Goal: Browse casually

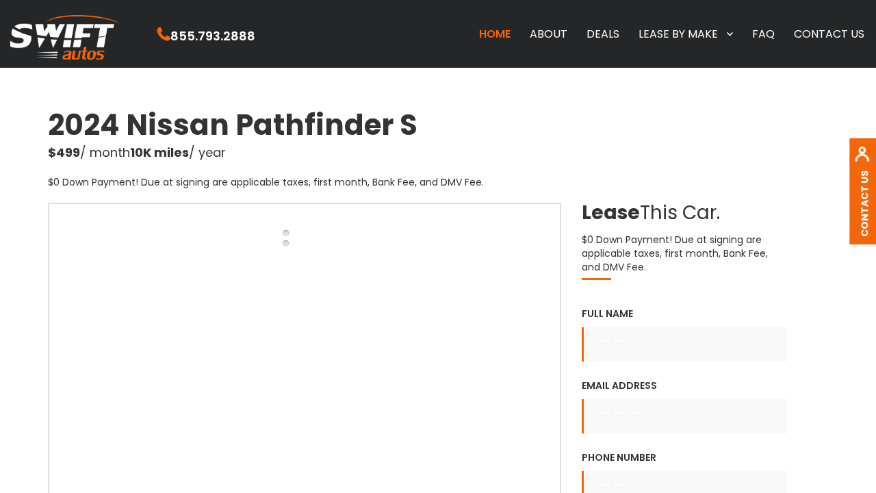
scroll to position [68, 0]
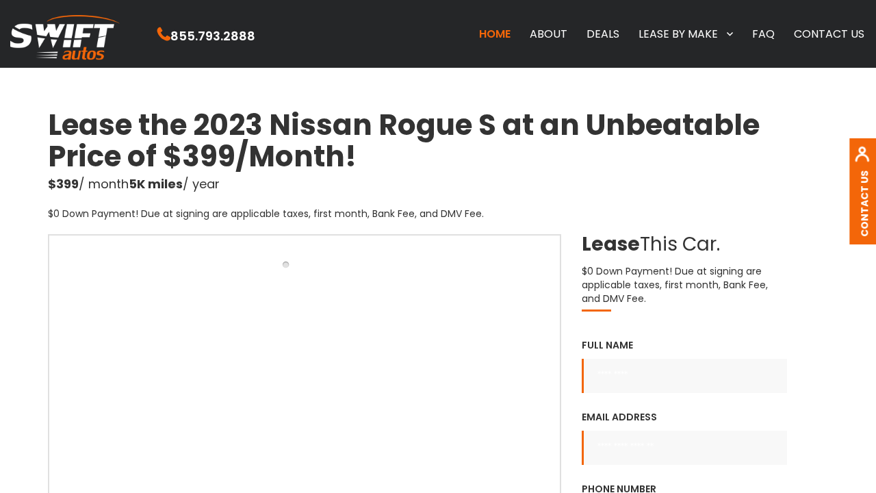
scroll to position [68, 0]
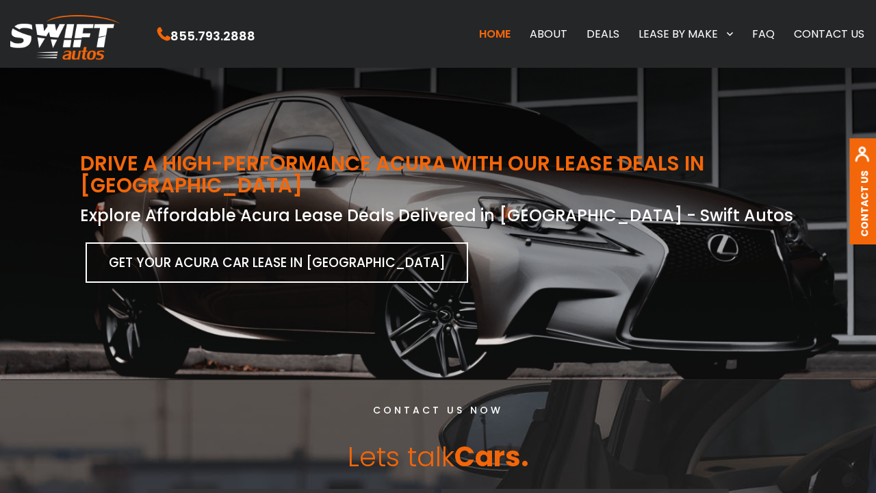
scroll to position [68, 0]
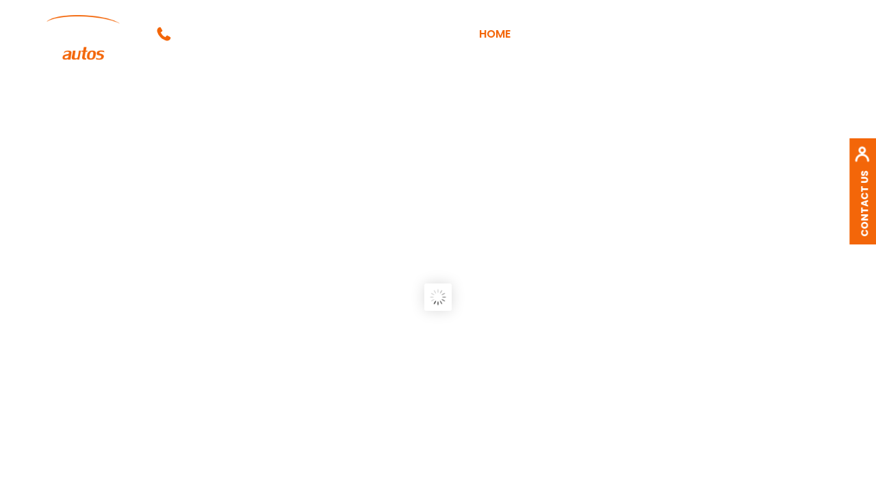
scroll to position [68, 0]
